Goal: Task Accomplishment & Management: Manage account settings

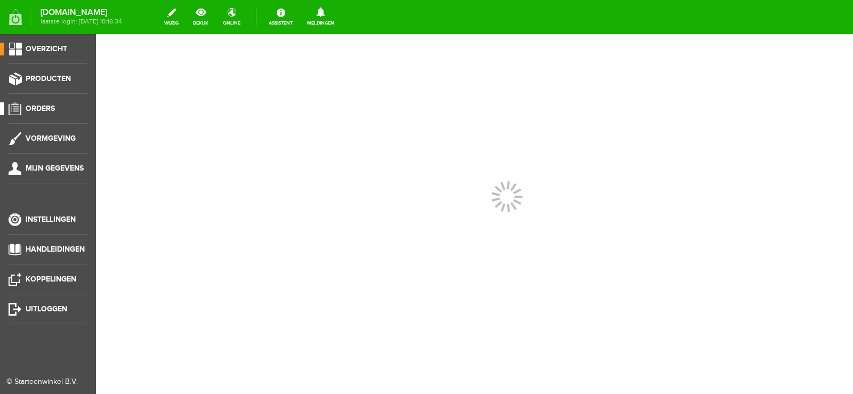
click at [38, 107] on span "Orders" at bounding box center [40, 108] width 29 height 9
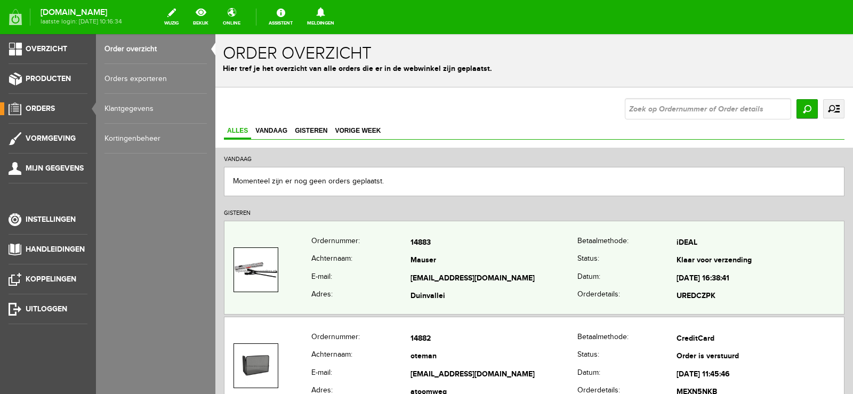
click at [536, 259] on td "Mauser" at bounding box center [494, 261] width 167 height 18
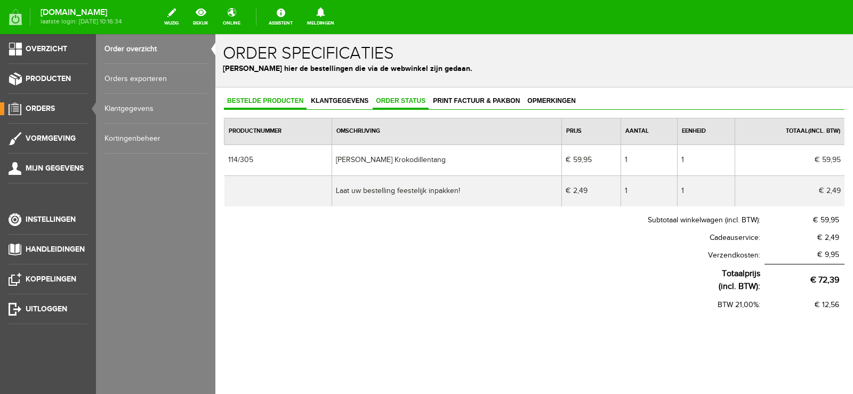
click at [401, 98] on span "Order status" at bounding box center [401, 100] width 56 height 7
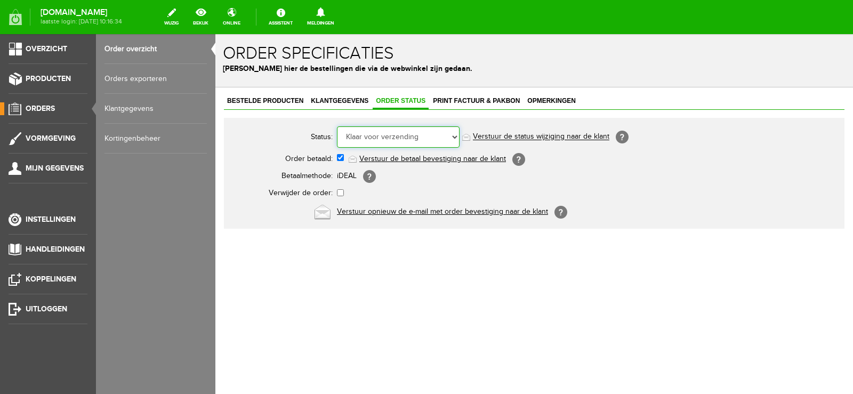
click at [457, 134] on select "Order niet afgerond Nieuw Order in behandeling Wacht op leverancier Wacht op be…" at bounding box center [398, 136] width 123 height 21
select select "5"
click at [337, 126] on select "Order niet afgerond Nieuw Order in behandeling Wacht op leverancier Wacht op be…" at bounding box center [398, 136] width 123 height 21
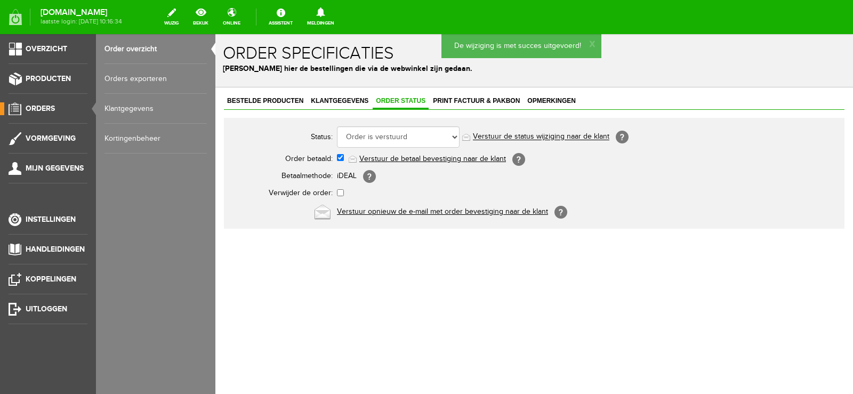
click at [551, 135] on link "Verstuur de status wijziging naar de klant" at bounding box center [541, 137] width 137 height 9
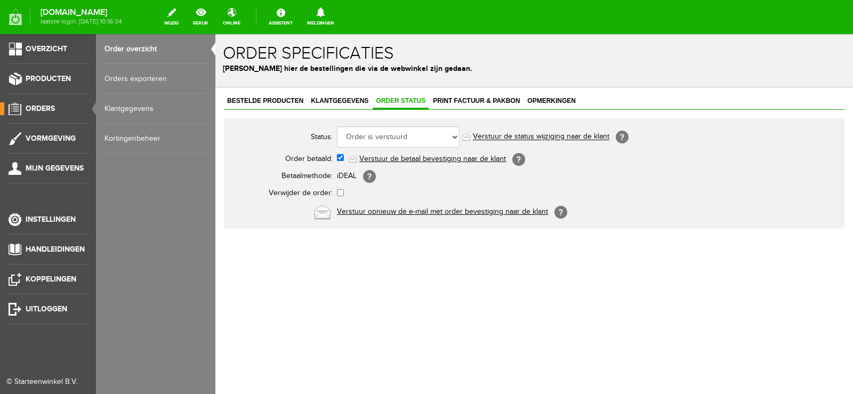
click at [42, 105] on span "Orders" at bounding box center [40, 108] width 29 height 9
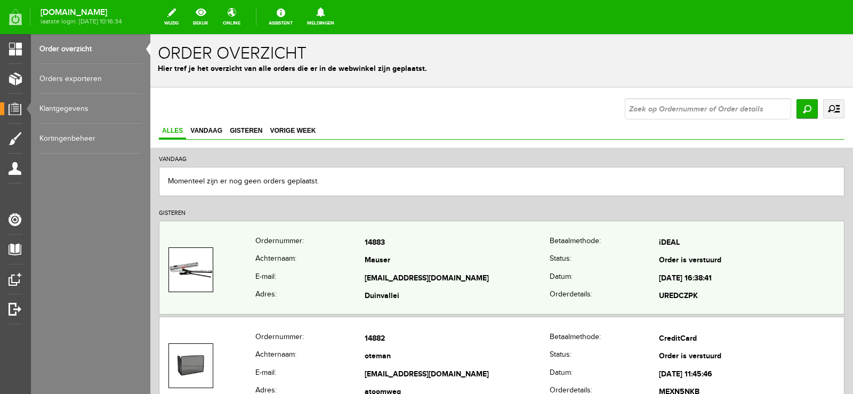
scroll to position [35, 0]
